Goal: Task Accomplishment & Management: Complete application form

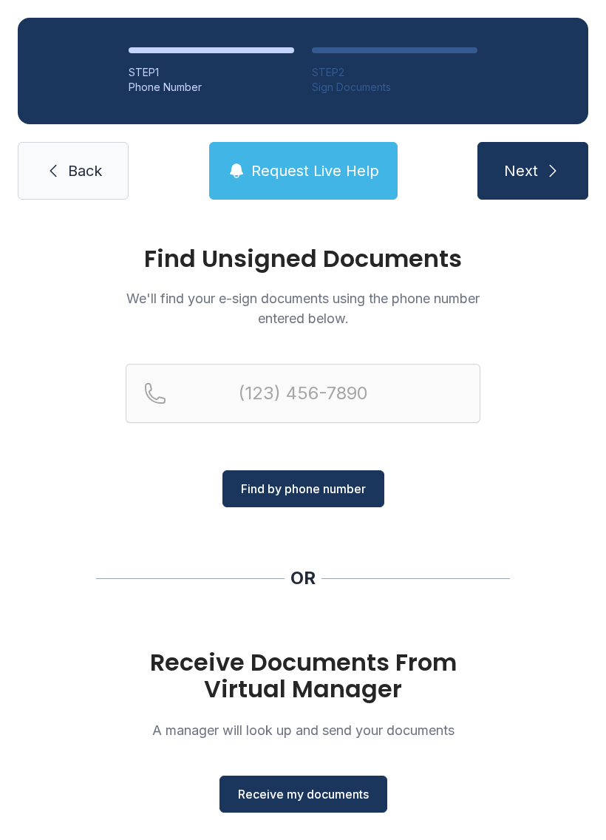
click at [323, 797] on span "Receive my documents" at bounding box center [303, 794] width 131 height 18
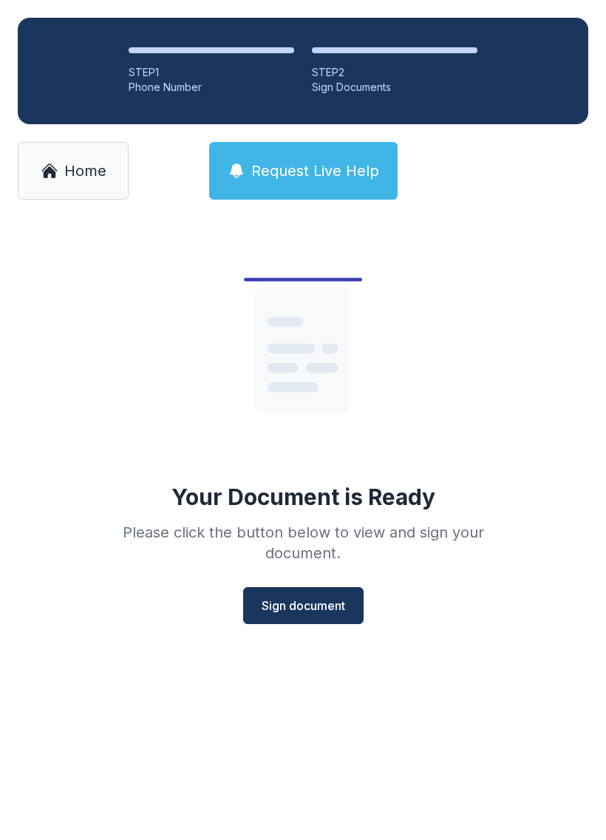
click at [310, 620] on button "Sign document" at bounding box center [303, 605] width 121 height 37
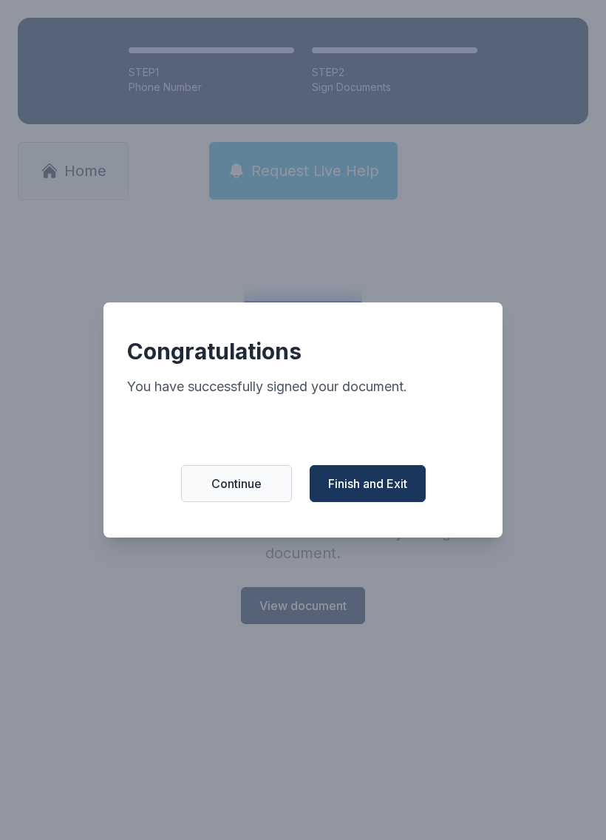
click at [389, 491] on span "Finish and Exit" at bounding box center [367, 484] width 79 height 18
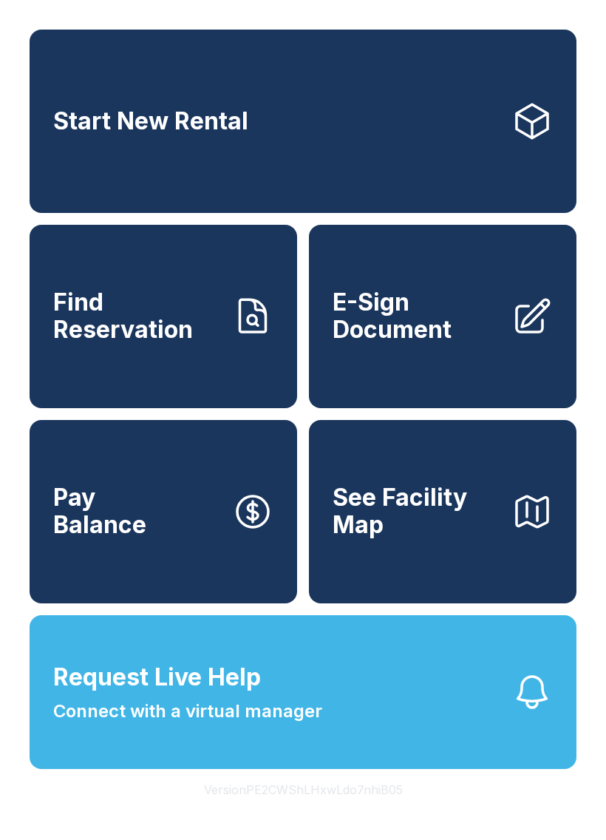
click at [459, 343] on span "E-Sign Document" at bounding box center [416, 316] width 167 height 54
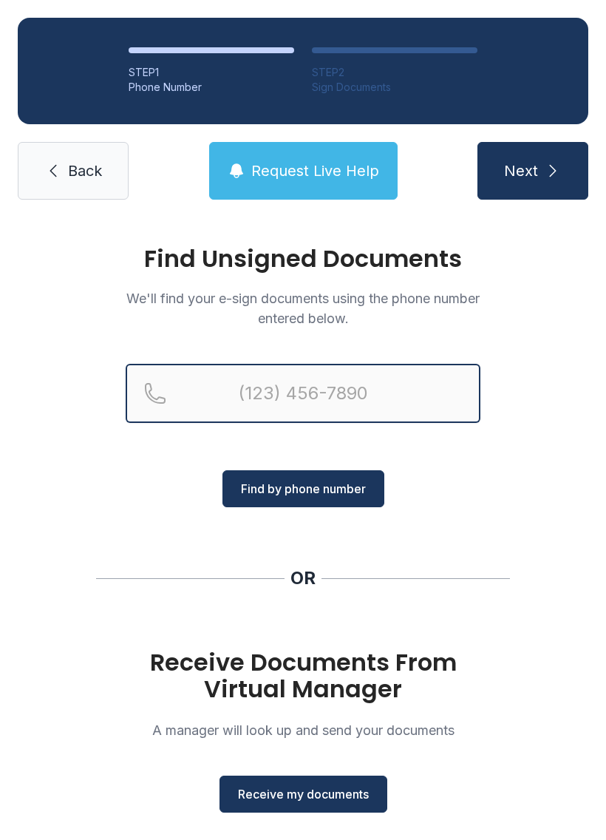
click at [268, 402] on input "Reservation phone number" at bounding box center [303, 393] width 355 height 59
type input "("
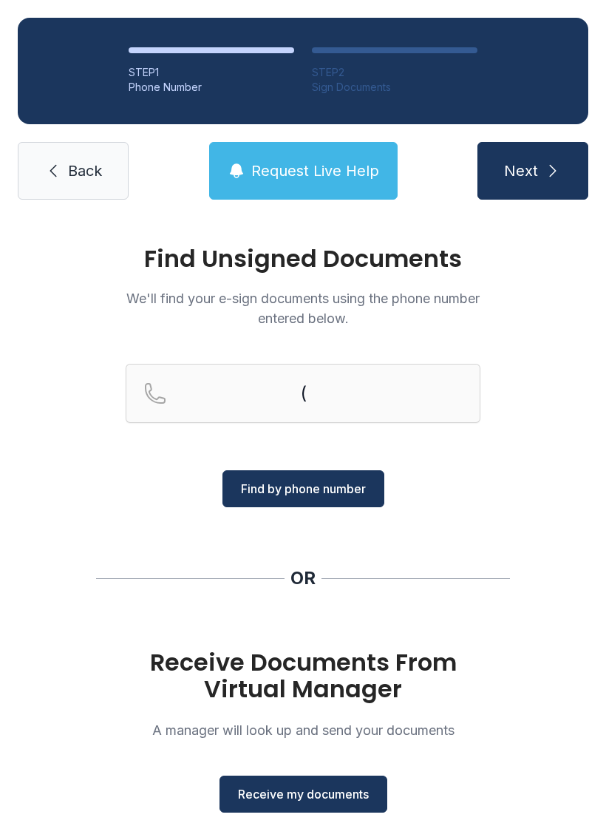
click at [78, 185] on link "Back" at bounding box center [73, 171] width 111 height 58
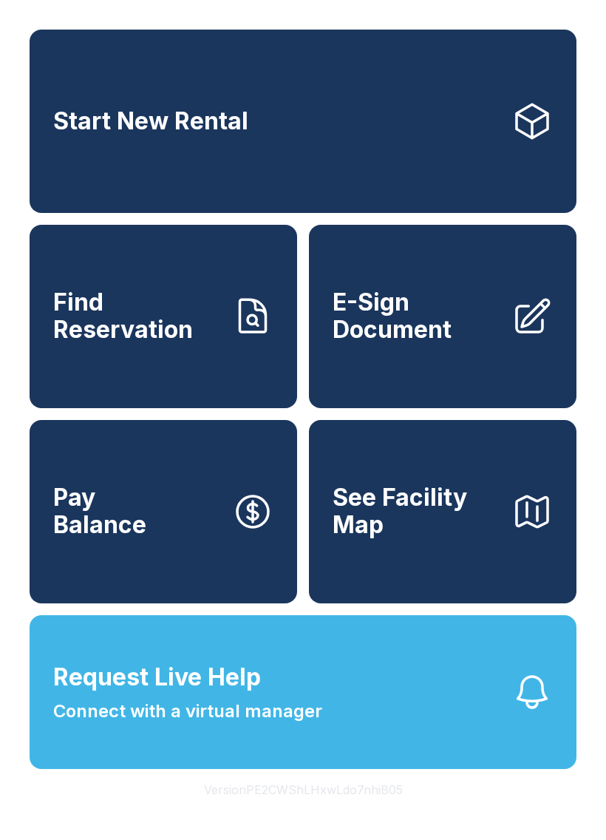
click at [489, 343] on span "E-Sign Document" at bounding box center [416, 316] width 167 height 54
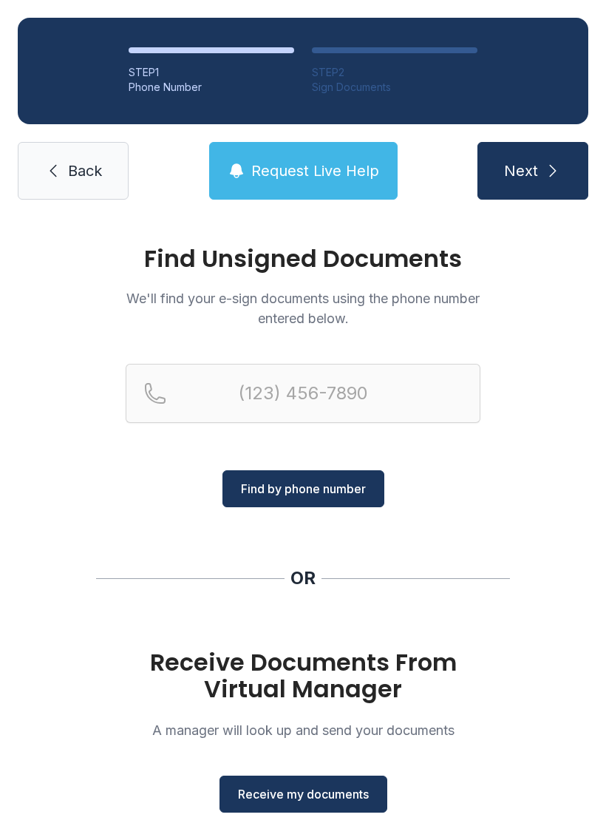
click at [314, 786] on span "Receive my documents" at bounding box center [303, 794] width 131 height 18
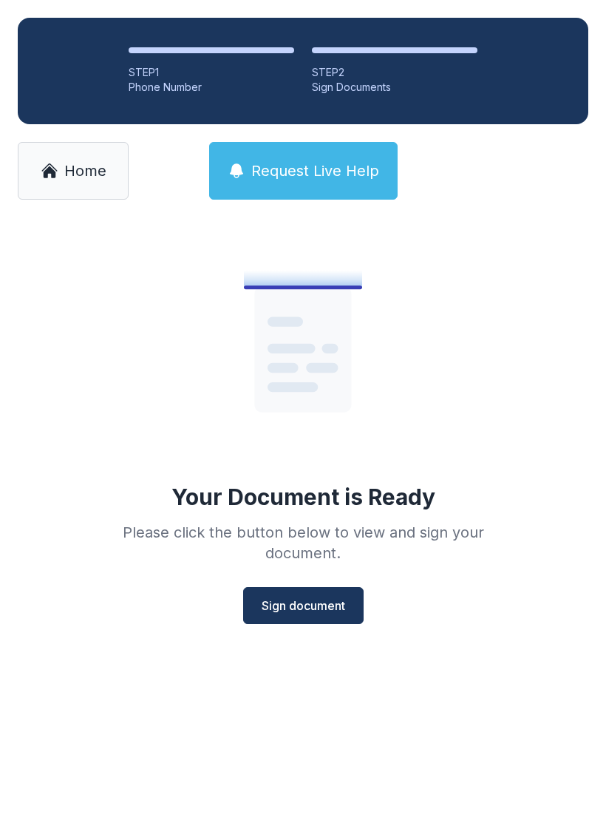
click at [302, 604] on span "Sign document" at bounding box center [304, 606] width 84 height 18
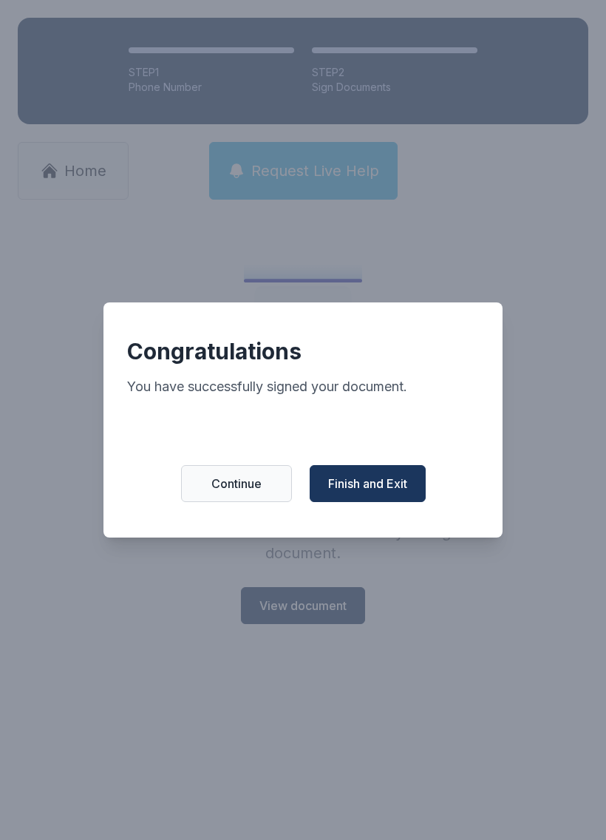
click at [385, 502] on button "Finish and Exit" at bounding box center [368, 483] width 116 height 37
